Goal: Submit feedback/report problem: Submit feedback/report problem

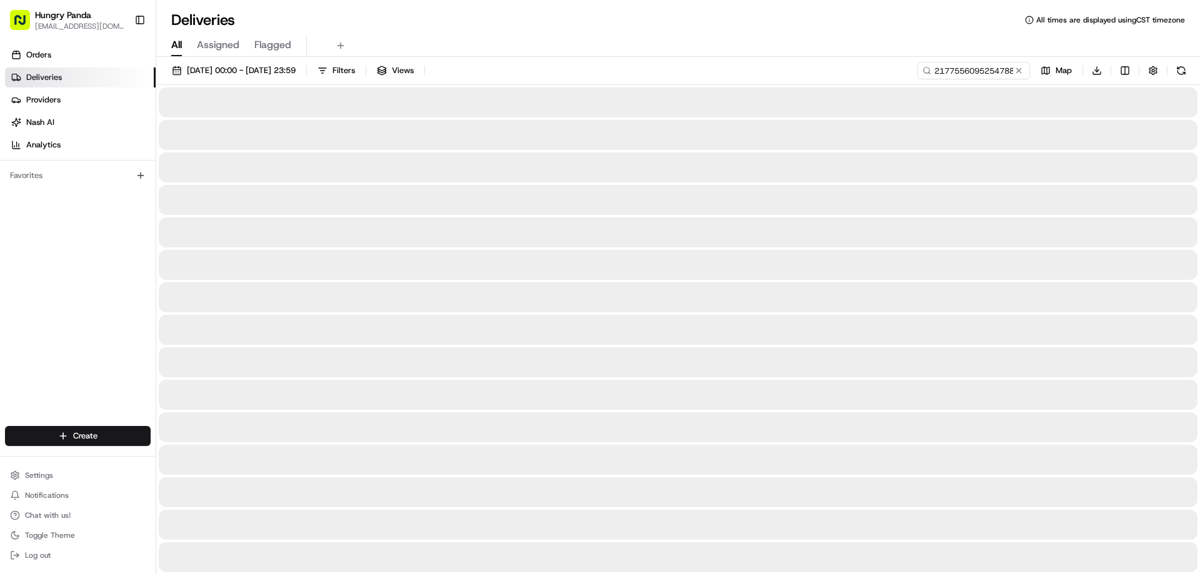
type input "217755609525478870782"
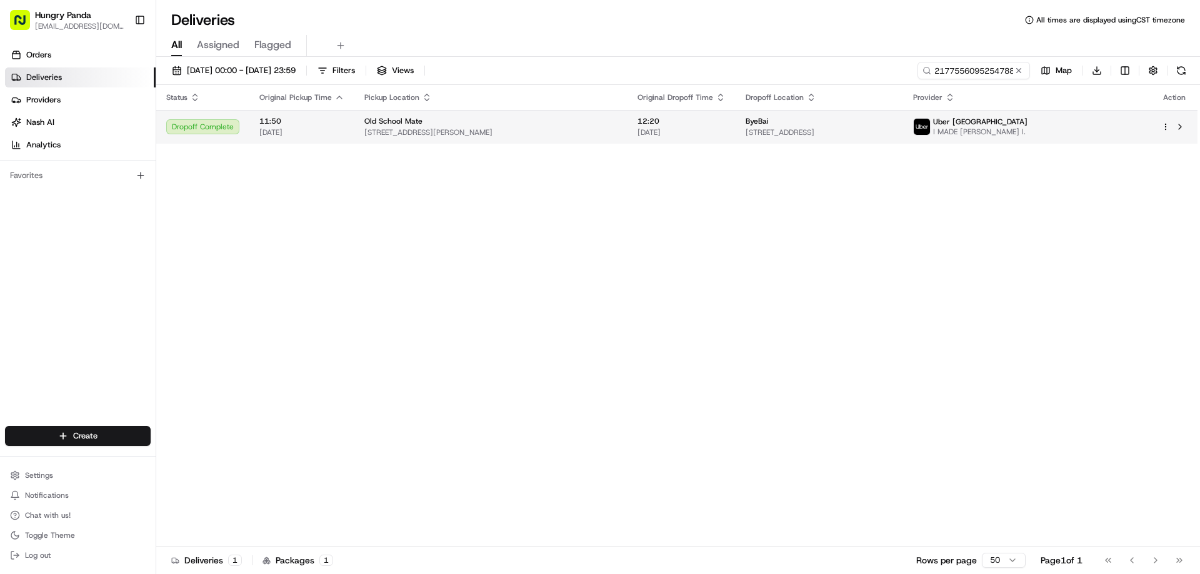
click at [657, 130] on span "[DATE]" at bounding box center [681, 132] width 88 height 10
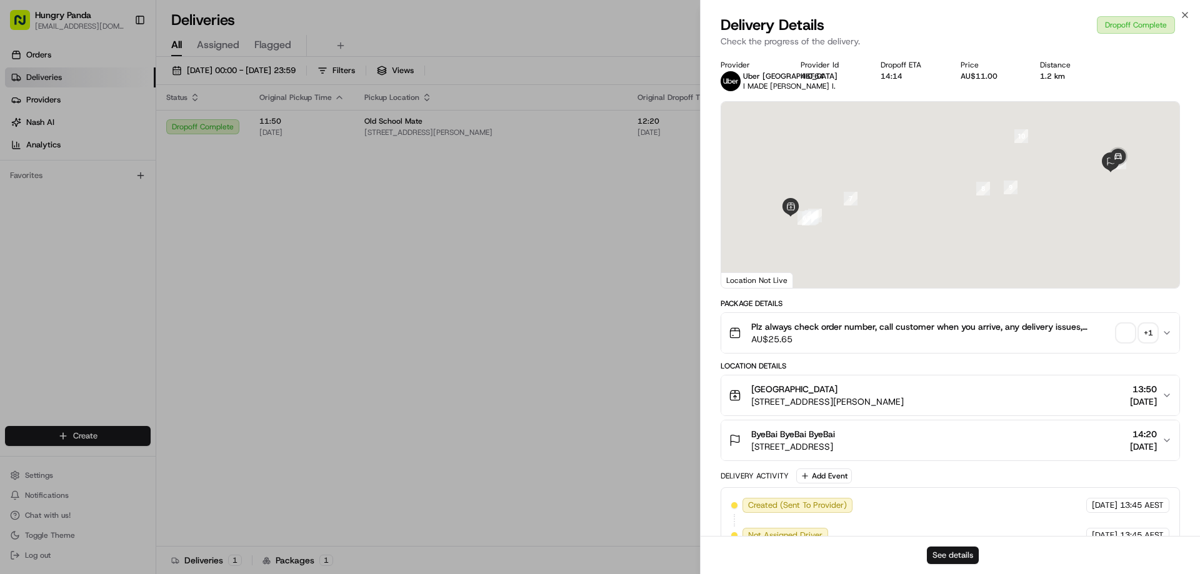
click at [930, 560] on button "See details" at bounding box center [953, 555] width 52 height 17
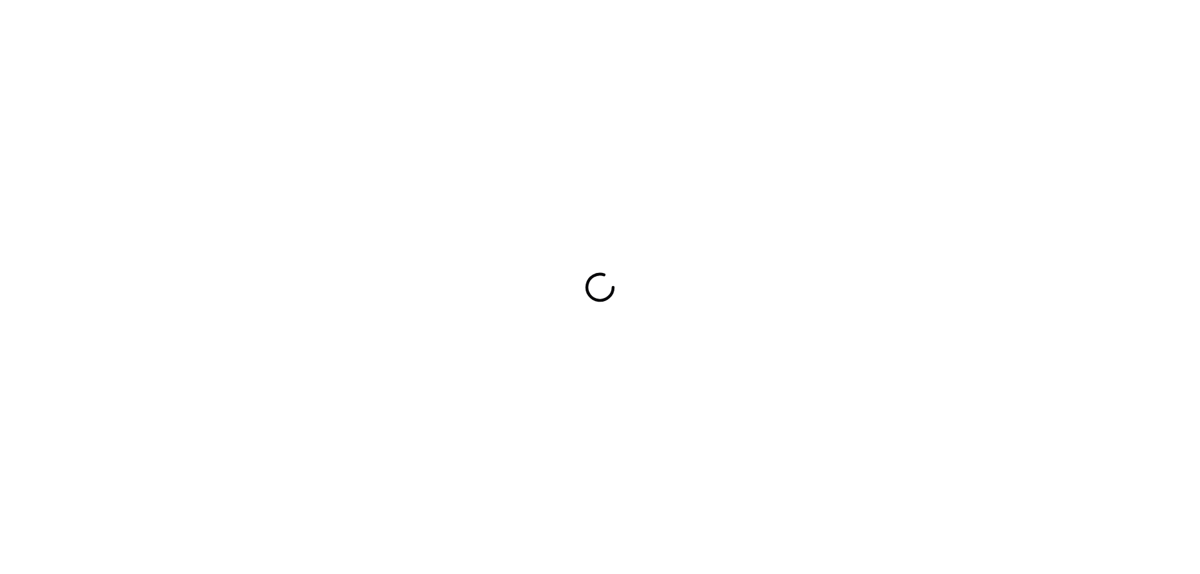
click at [912, 221] on div at bounding box center [600, 287] width 1200 height 574
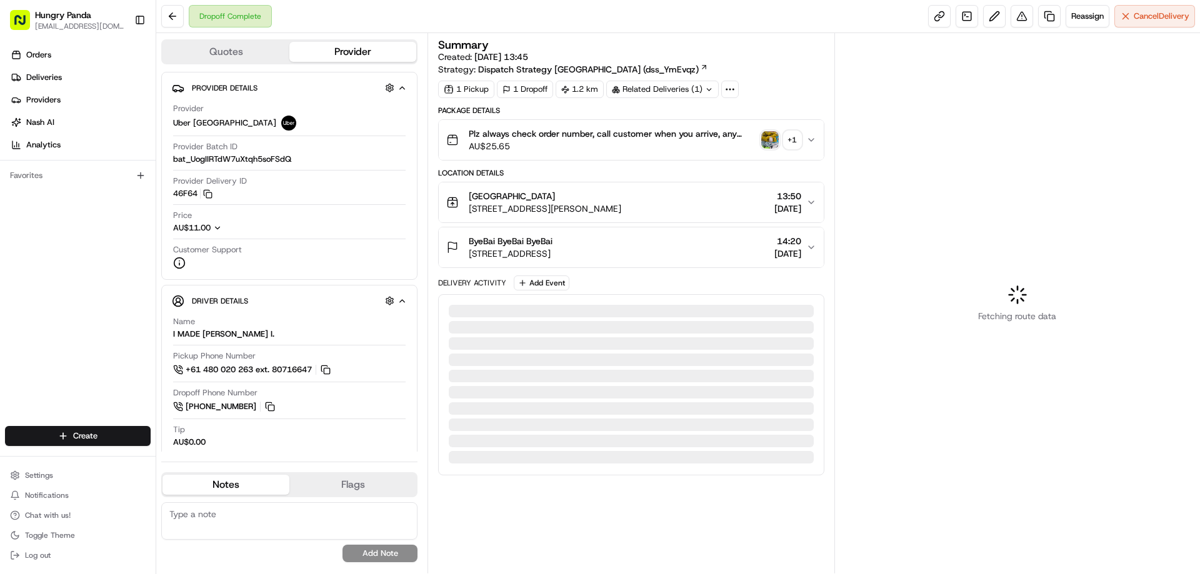
click at [770, 137] on img "button" at bounding box center [769, 139] width 17 height 17
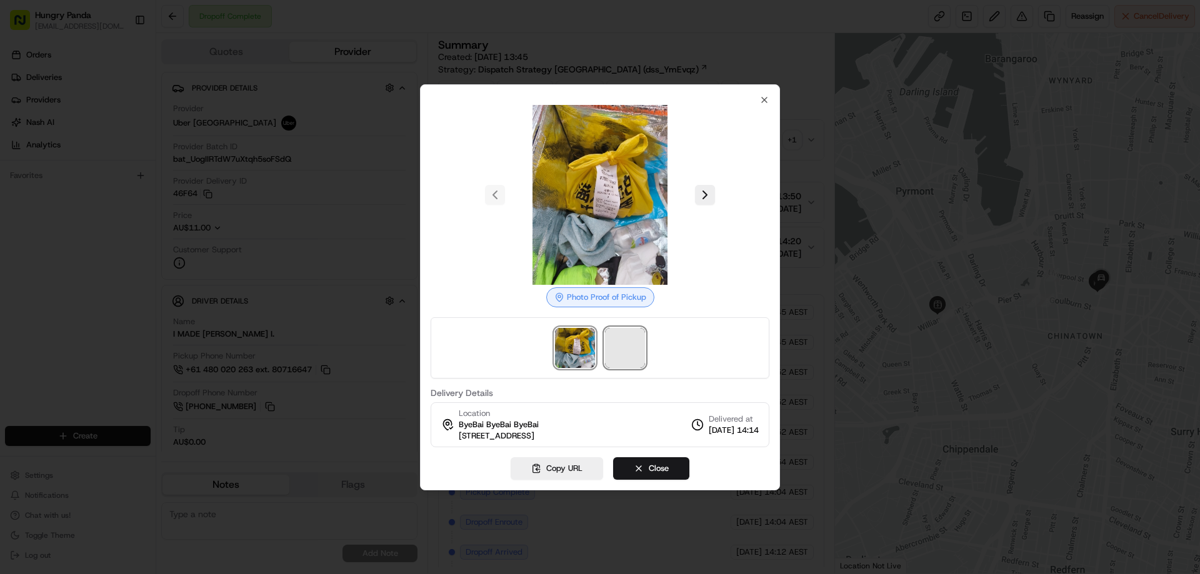
click at [622, 351] on span at bounding box center [625, 348] width 40 height 40
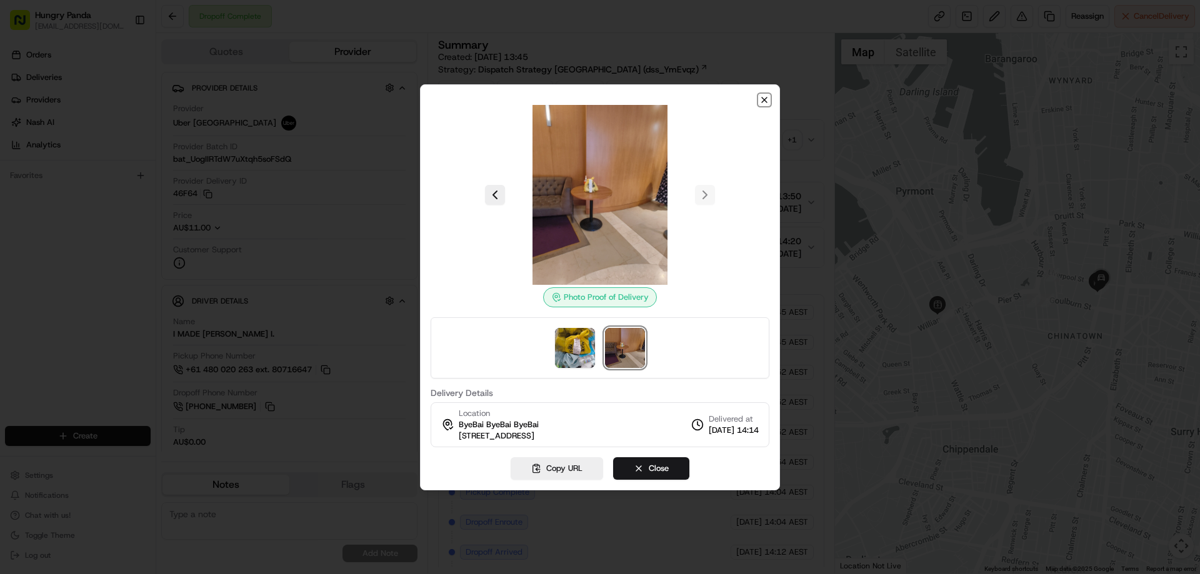
click at [764, 97] on icon "button" at bounding box center [764, 100] width 10 height 10
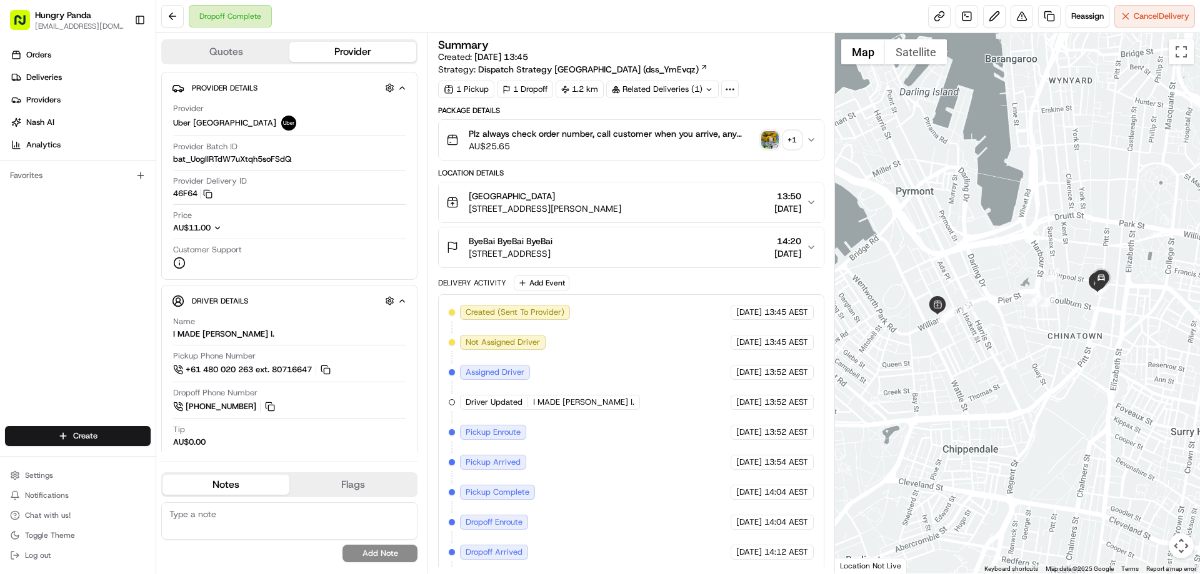
click at [814, 139] on icon "button" at bounding box center [811, 140] width 10 height 10
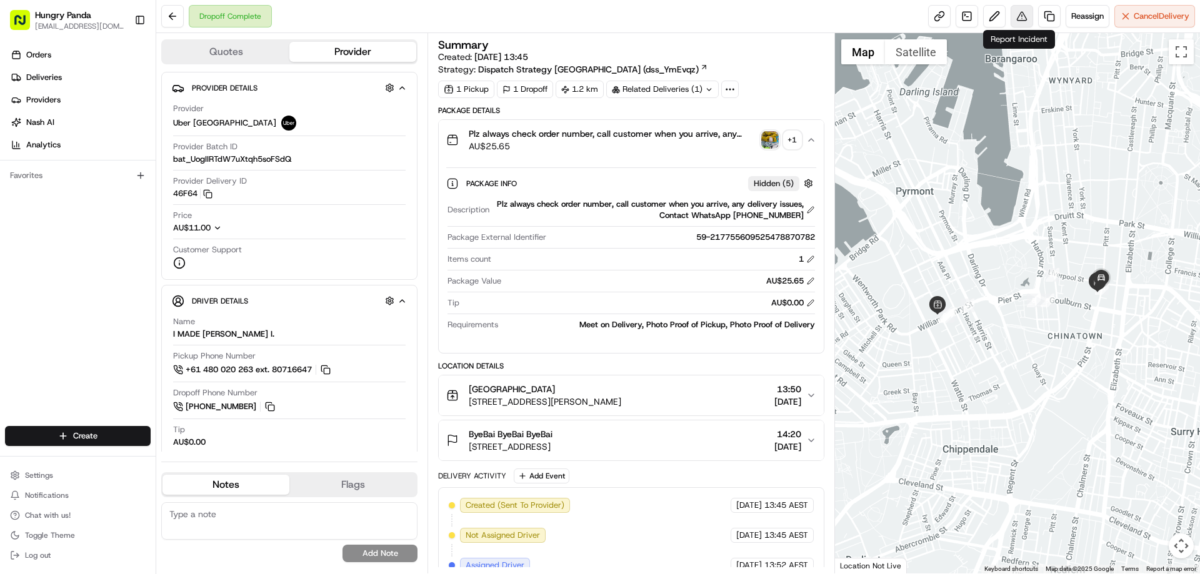
click at [1027, 18] on button at bounding box center [1021, 16] width 22 height 22
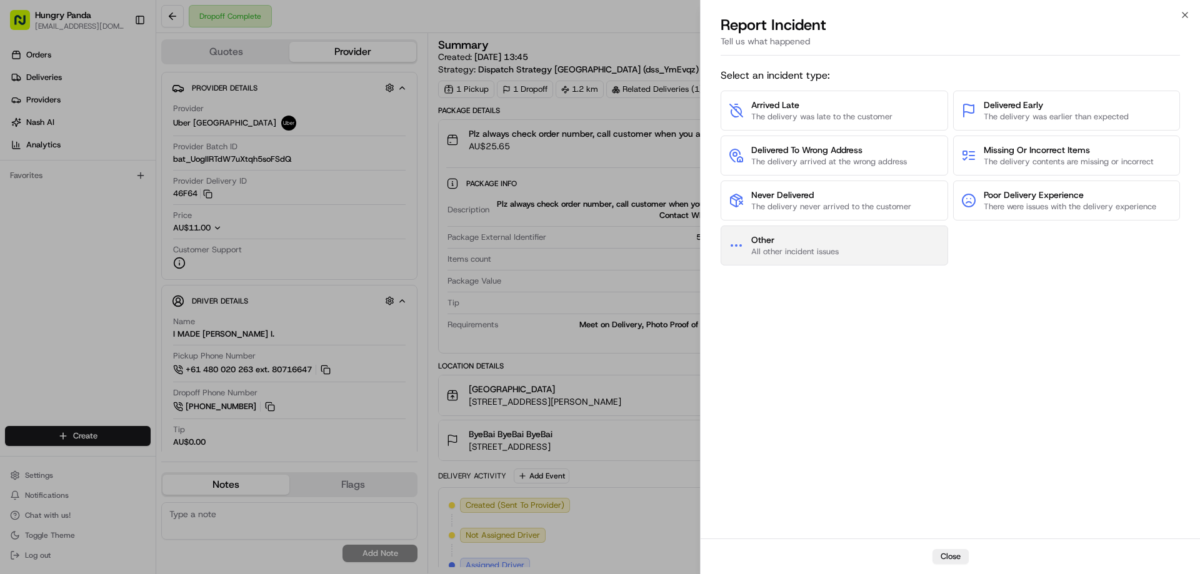
click at [805, 250] on span "All other incident issues" at bounding box center [794, 251] width 87 height 11
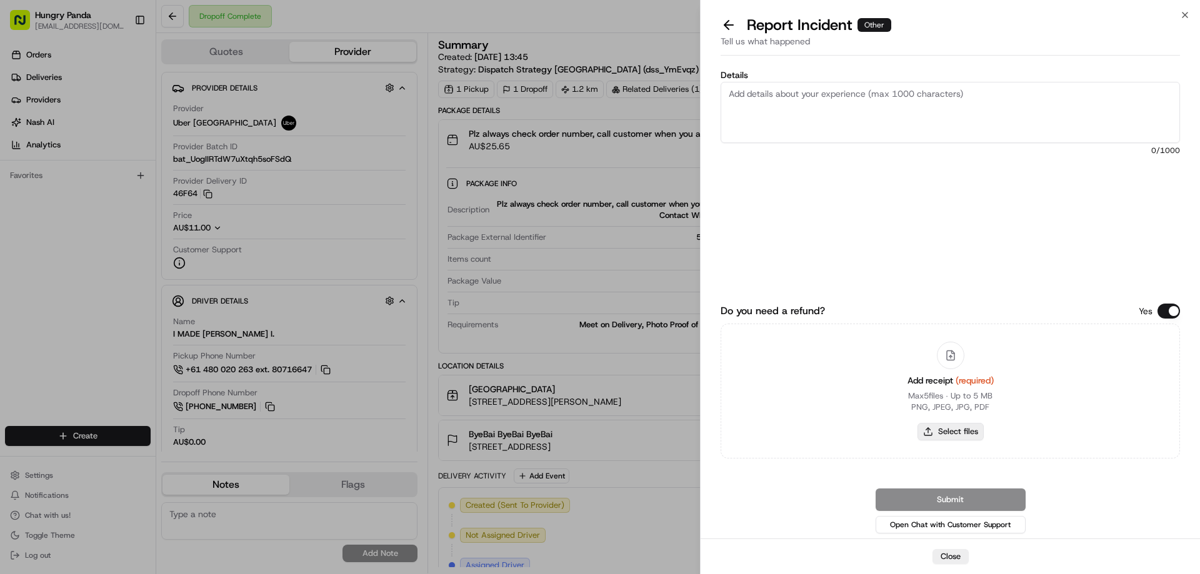
click at [944, 432] on button "Select files" at bounding box center [950, 431] width 66 height 17
type input "C:\fakepath\screenshot_2025-08-19_17-44-23.png"
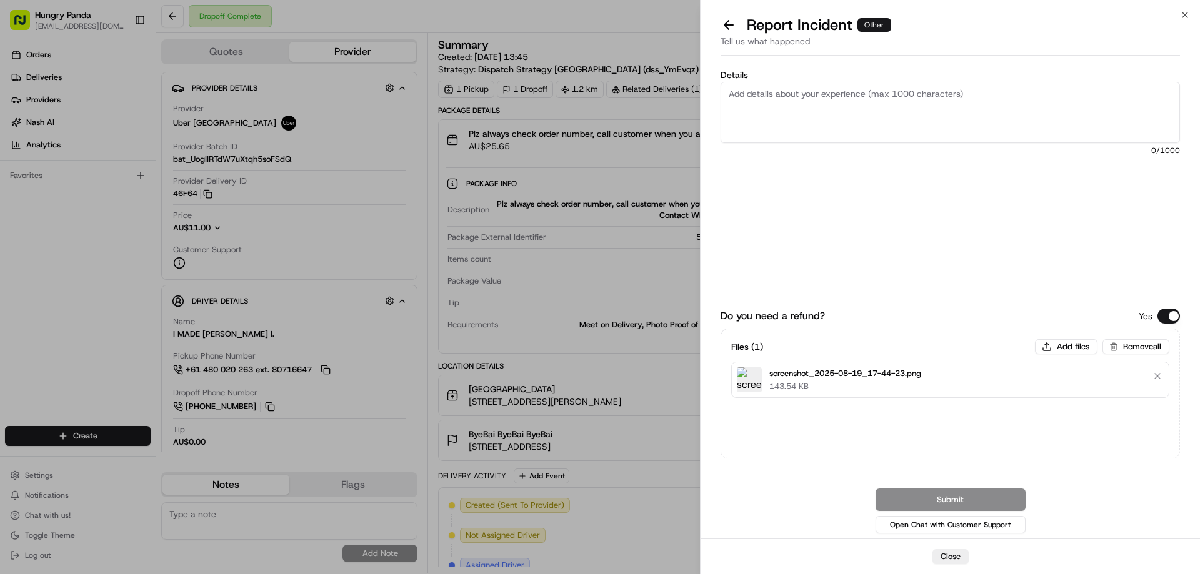
click at [824, 92] on textarea "Details" at bounding box center [949, 112] width 459 height 61
paste textarea "The customer reported that he did not receive the meal, the delivery photo take…"
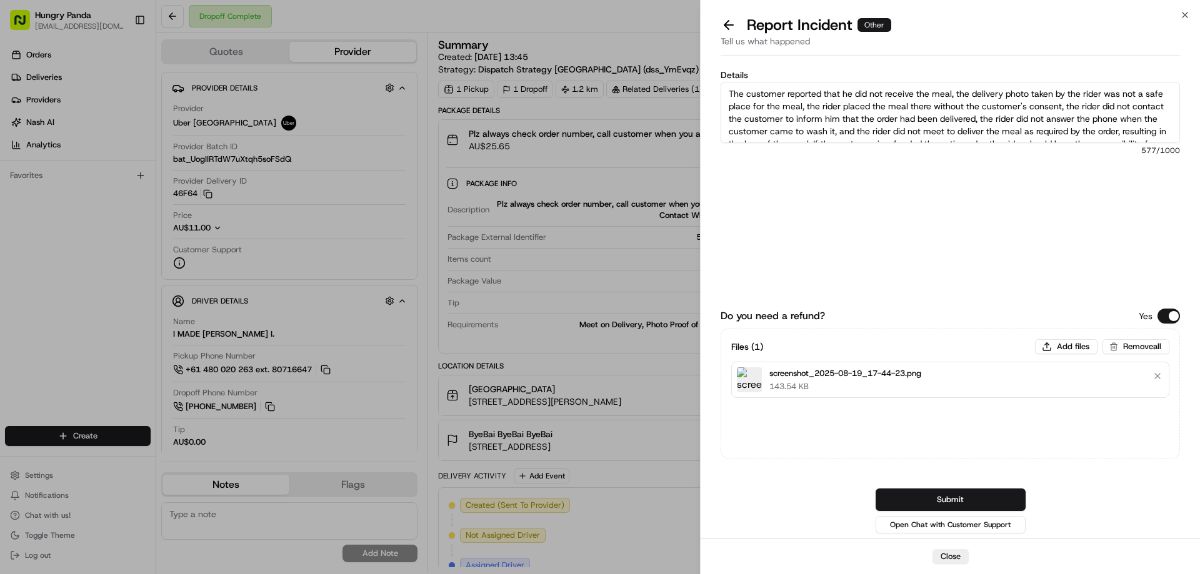
scroll to position [19, 0]
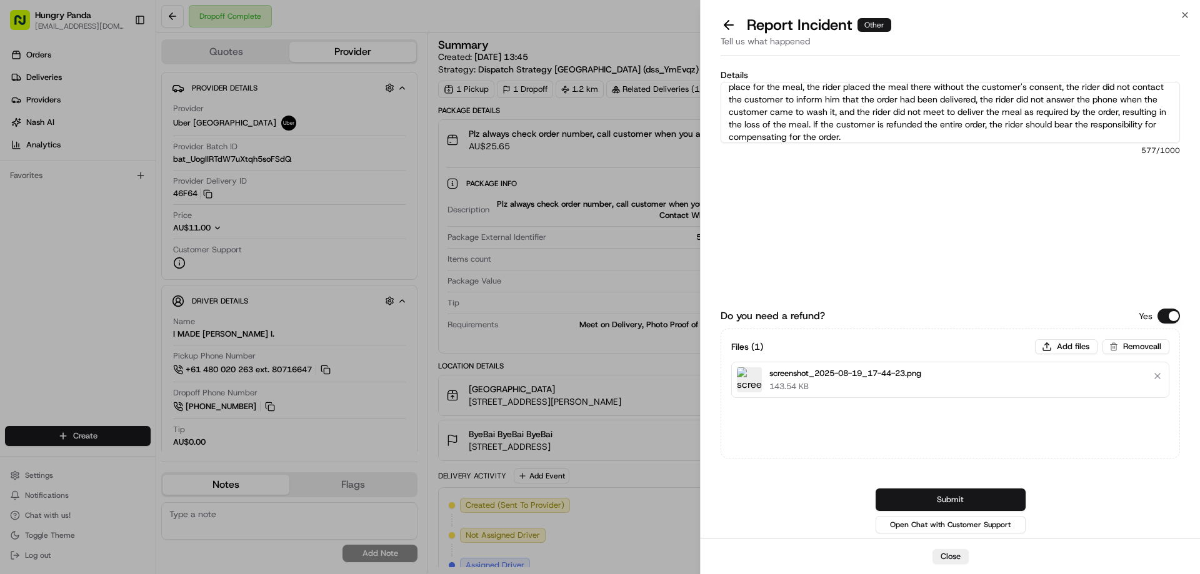
type textarea "The customer reported that he did not receive the meal, the delivery photo take…"
click at [938, 496] on button "Submit" at bounding box center [950, 500] width 150 height 22
